Goal: Navigation & Orientation: Go to known website

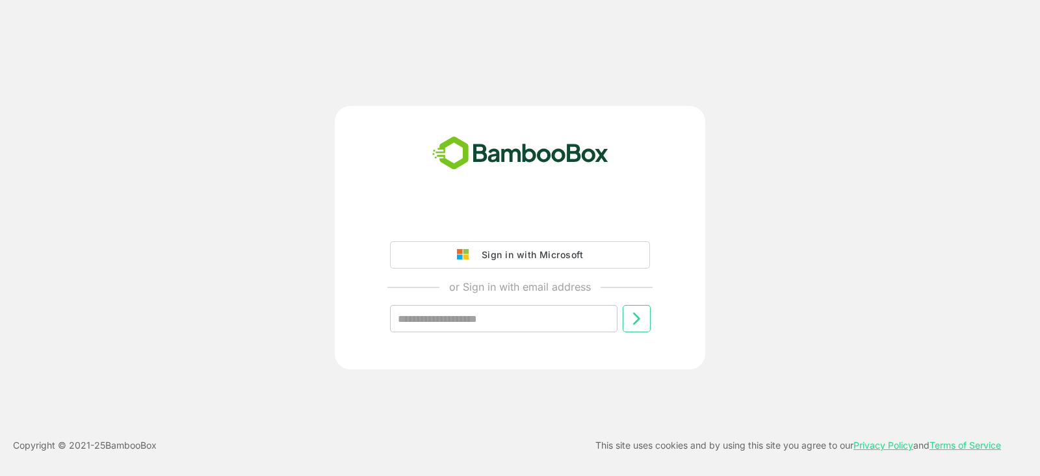
click at [866, 313] on div "Sign in with Microsoft or Sign in with email address ​" at bounding box center [520, 237] width 832 height 263
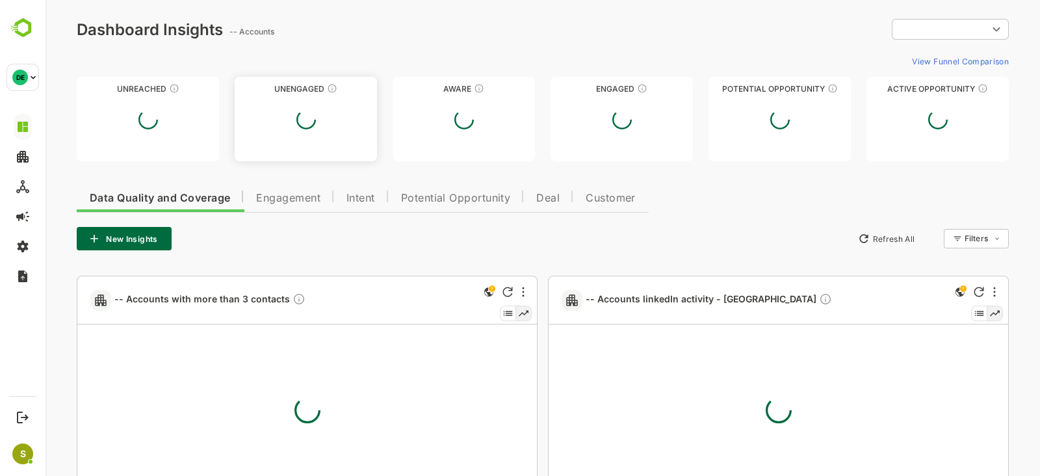
type input "**********"
